Goal: Task Accomplishment & Management: Complete application form

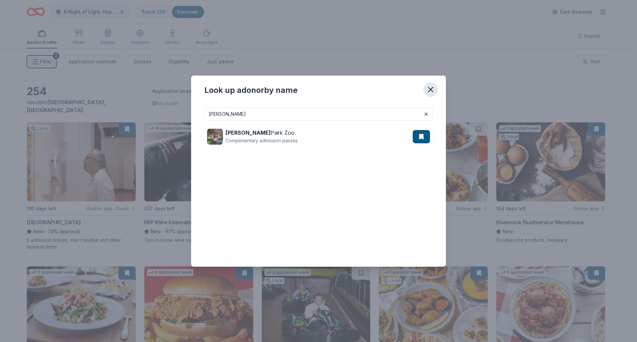
click at [430, 89] on icon "button" at bounding box center [430, 89] width 5 height 5
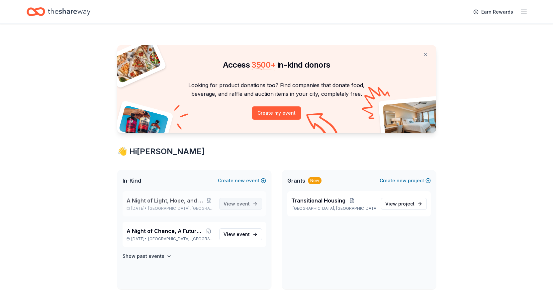
click at [239, 205] on span "event" at bounding box center [242, 204] width 13 height 6
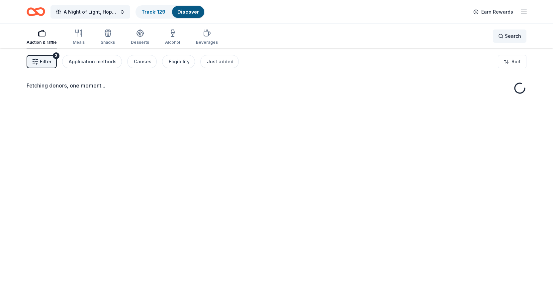
click at [502, 36] on div "Search" at bounding box center [509, 36] width 23 height 8
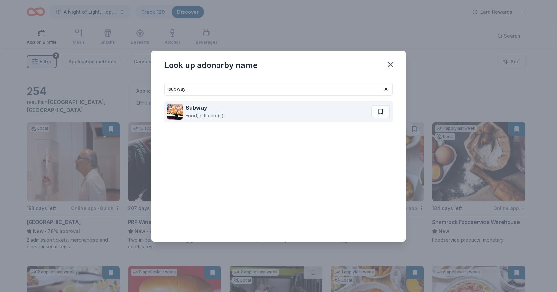
click at [208, 109] on div "Subway" at bounding box center [205, 108] width 38 height 8
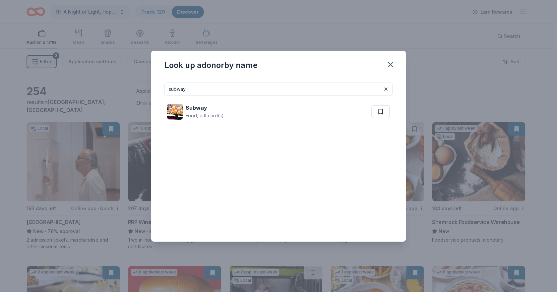
drag, startPoint x: 275, startPoint y: 87, endPoint x: 142, endPoint y: 90, distance: 133.1
click at [142, 90] on div "Look up a donor by name subway Subway Food, gift card(s)" at bounding box center [278, 146] width 557 height 292
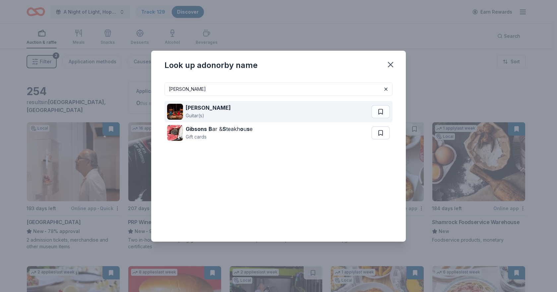
click at [191, 107] on strong "Gibson" at bounding box center [208, 108] width 45 height 7
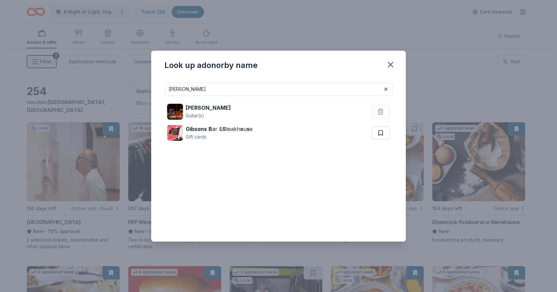
drag, startPoint x: 214, startPoint y: 87, endPoint x: 136, endPoint y: 82, distance: 78.1
click at [136, 82] on div "Look up a donor by name GIBSON Gibson Guitar(s) Gibsons B ar & S teakh o u s e …" at bounding box center [278, 146] width 557 height 292
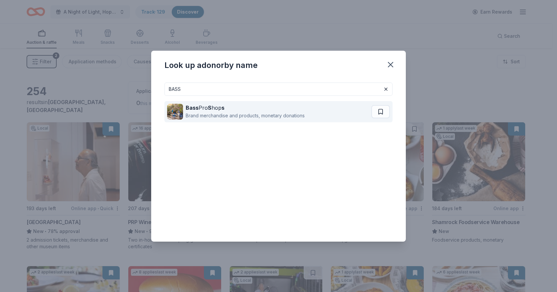
click at [212, 114] on div "Brand merchandise and products, monetary donations" at bounding box center [245, 116] width 119 height 8
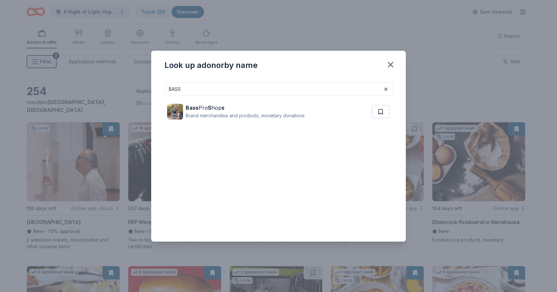
drag, startPoint x: 183, startPoint y: 90, endPoint x: 166, endPoint y: 90, distance: 16.9
click at [166, 90] on input "BASS" at bounding box center [279, 89] width 228 height 13
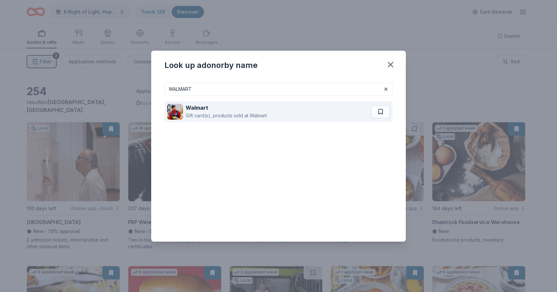
click at [268, 117] on div "Walmart Gift card(s), products sold at Walmart" at bounding box center [269, 111] width 204 height 21
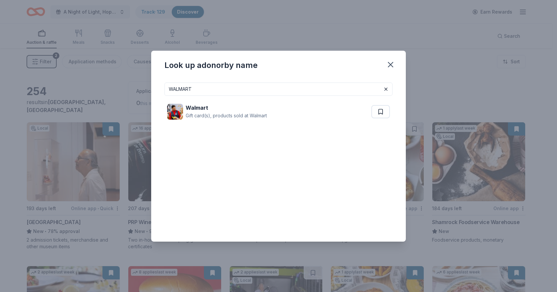
drag, startPoint x: 259, startPoint y: 90, endPoint x: 127, endPoint y: 71, distance: 132.8
click at [127, 71] on div "Look up a donor by name WALMART Walmart Gift card(s), products sold at Walmart" at bounding box center [278, 146] width 557 height 292
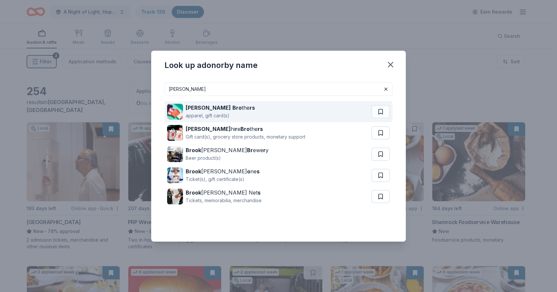
click at [215, 113] on div "apparel, gift card(s)" at bounding box center [220, 116] width 69 height 8
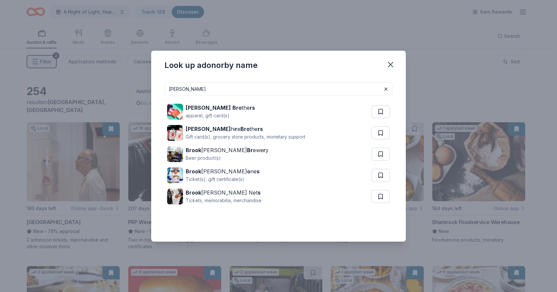
drag, startPoint x: 229, startPoint y: 91, endPoint x: 152, endPoint y: 91, distance: 77.3
click at [152, 91] on div "BROOKS Brooks Bro the rs apparel, gift card(s) Brooks hi r e Bro the rs Gift ca…" at bounding box center [278, 159] width 255 height 165
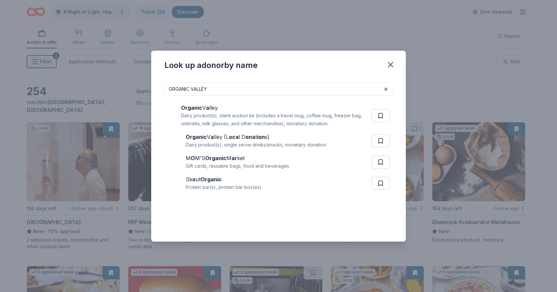
type input "ORGANIC VALLEY"
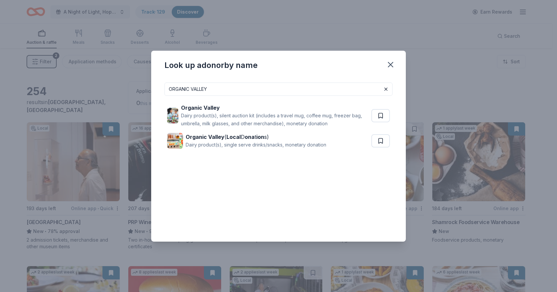
drag, startPoint x: 386, startPoint y: 65, endPoint x: 406, endPoint y: 56, distance: 21.0
click at [386, 65] on icon "button" at bounding box center [390, 64] width 9 height 9
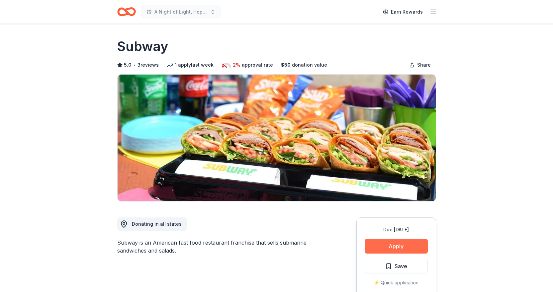
click at [383, 249] on button "Apply" at bounding box center [395, 246] width 63 height 15
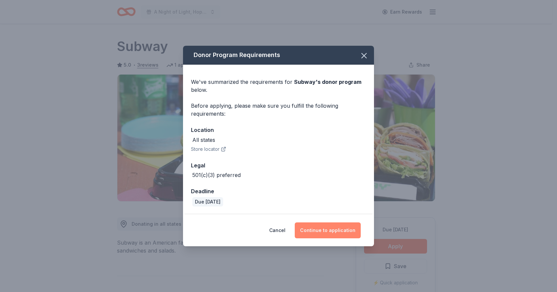
click at [342, 231] on button "Continue to application" at bounding box center [328, 231] width 66 height 16
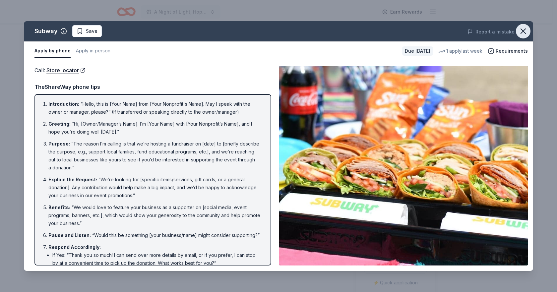
drag, startPoint x: 526, startPoint y: 31, endPoint x: 514, endPoint y: 35, distance: 12.4
click at [526, 31] on icon "button" at bounding box center [523, 31] width 9 height 9
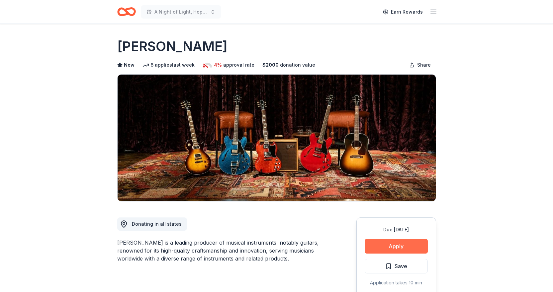
click at [395, 247] on button "Apply" at bounding box center [395, 246] width 63 height 15
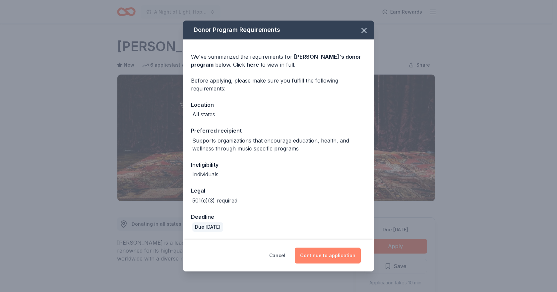
click at [326, 250] on button "Continue to application" at bounding box center [328, 256] width 66 height 16
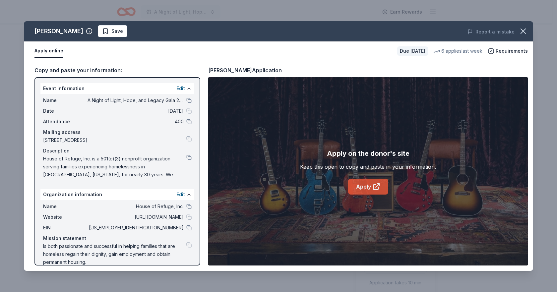
click at [366, 192] on link "Apply" at bounding box center [368, 187] width 40 height 16
click at [528, 31] on button "button" at bounding box center [523, 31] width 15 height 15
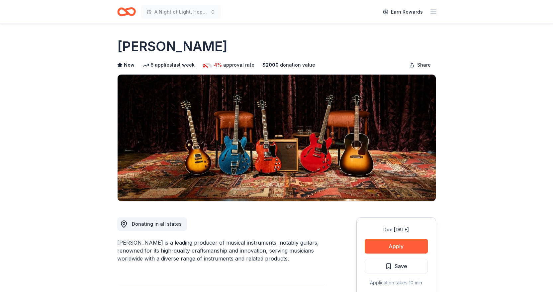
scroll to position [133, 0]
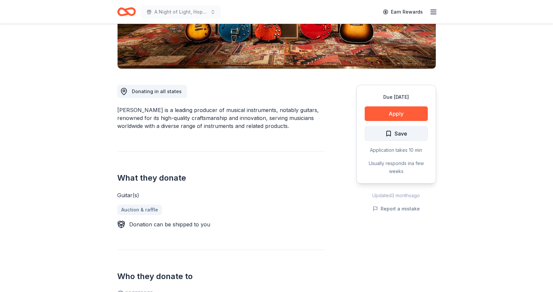
click at [413, 129] on button "Save" at bounding box center [395, 133] width 63 height 15
click at [407, 135] on html "A Night of Light, Hope, and Legacy Gala 2026 Earn Rewards Due in 186 days Share…" at bounding box center [276, 13] width 553 height 292
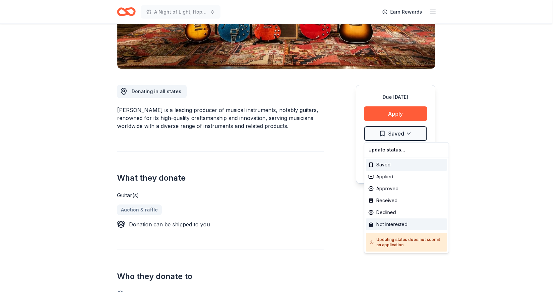
click at [387, 225] on div "Not interested" at bounding box center [407, 225] width 82 height 12
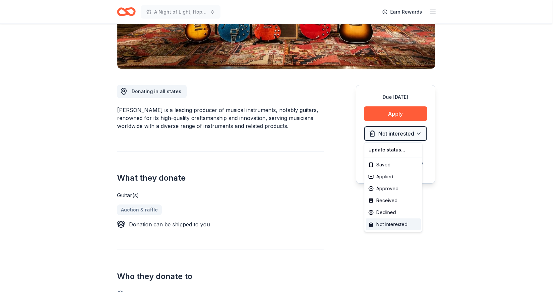
click at [383, 223] on div "Not interested" at bounding box center [393, 225] width 55 height 12
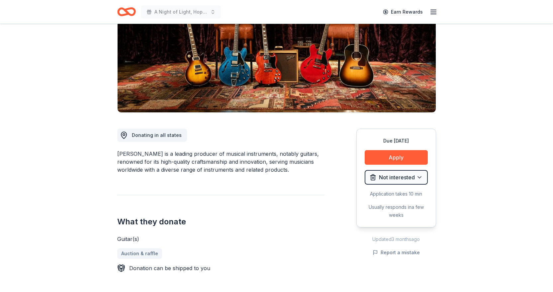
scroll to position [0, 0]
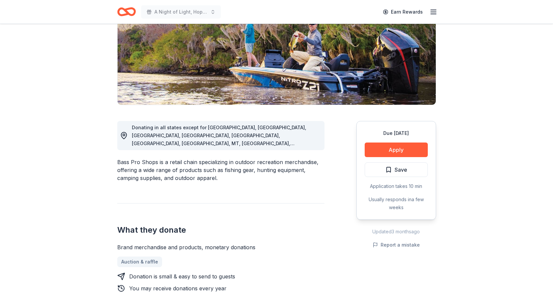
scroll to position [100, 0]
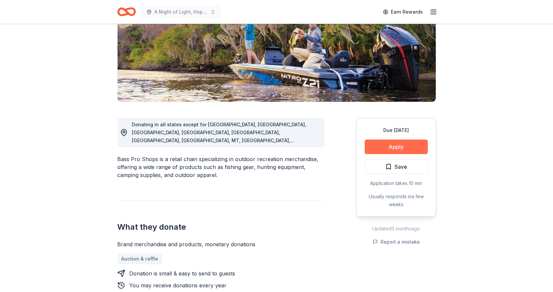
click at [387, 149] on button "Apply" at bounding box center [395, 147] width 63 height 15
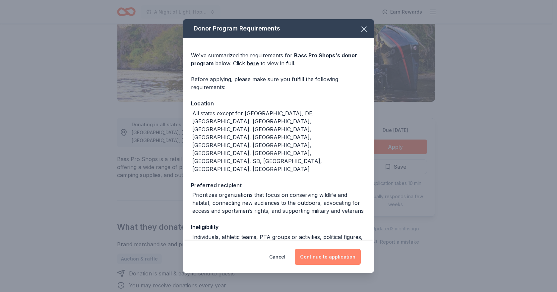
click at [342, 254] on button "Continue to application" at bounding box center [328, 257] width 66 height 16
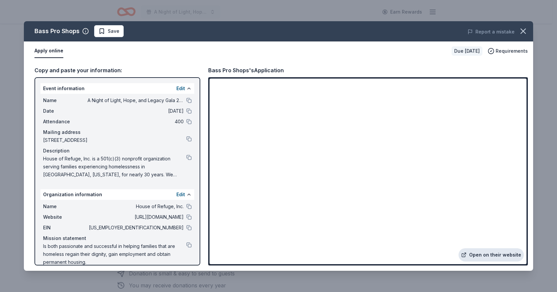
click at [481, 251] on link "Open on their website" at bounding box center [491, 255] width 65 height 13
click at [525, 28] on icon "button" at bounding box center [523, 31] width 9 height 9
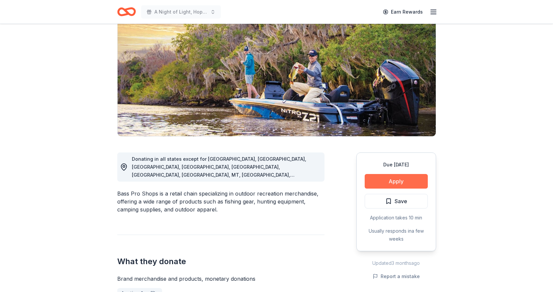
scroll to position [0, 0]
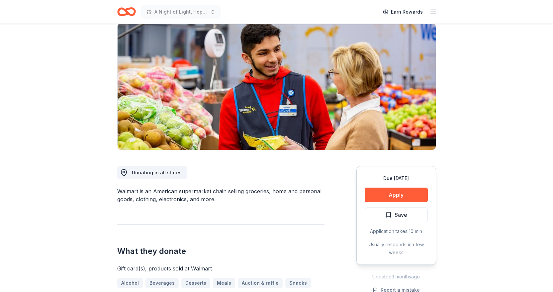
scroll to position [166, 0]
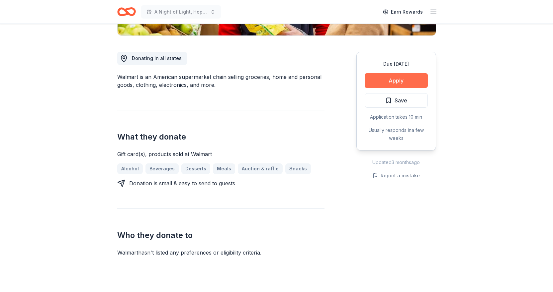
click at [378, 82] on button "Apply" at bounding box center [395, 80] width 63 height 15
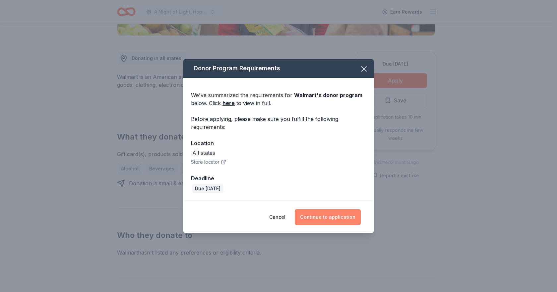
click at [331, 214] on button "Continue to application" at bounding box center [328, 217] width 66 height 16
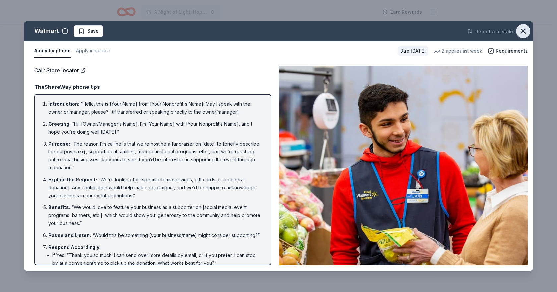
click at [529, 32] on button "button" at bounding box center [523, 31] width 15 height 15
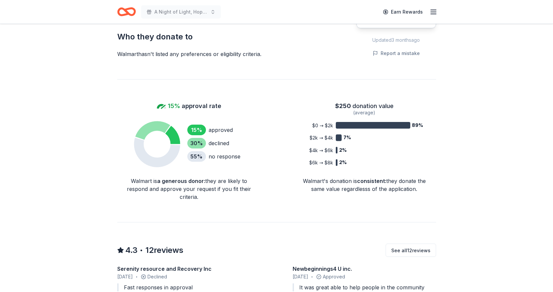
scroll to position [365, 0]
